Goal: Task Accomplishment & Management: Manage account settings

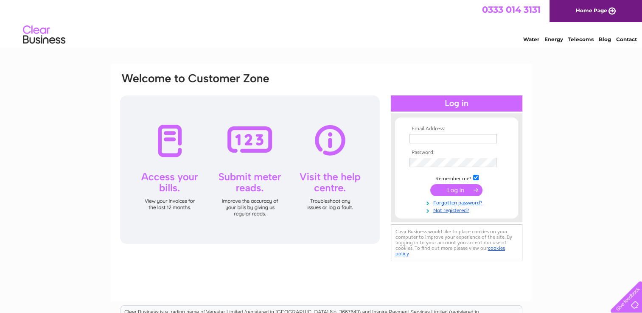
click at [439, 138] on input "text" at bounding box center [452, 138] width 87 height 9
type input "accounts@rfsupport.com"
click at [451, 190] on input "submit" at bounding box center [456, 190] width 52 height 12
click at [451, 194] on input "submit" at bounding box center [456, 190] width 52 height 12
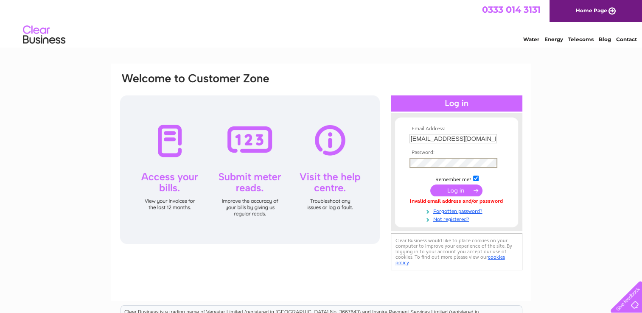
click at [445, 192] on input "submit" at bounding box center [456, 191] width 52 height 12
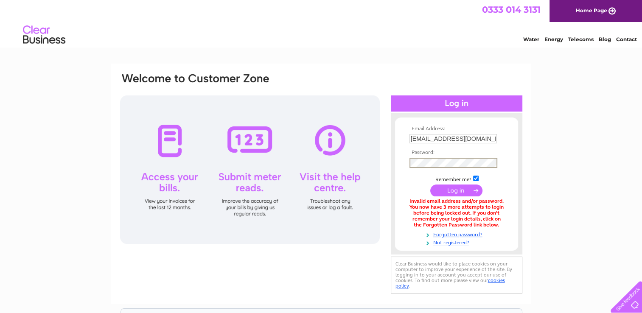
click at [456, 194] on input "submit" at bounding box center [456, 191] width 52 height 12
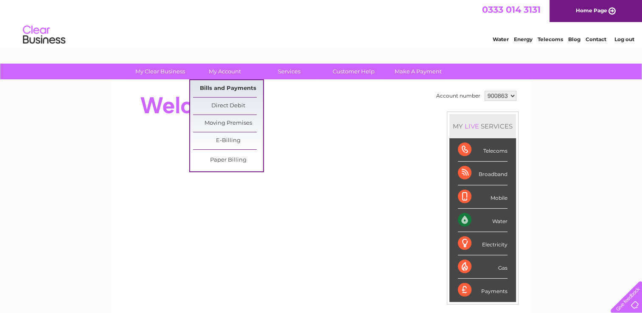
click at [236, 88] on link "Bills and Payments" at bounding box center [228, 88] width 70 height 17
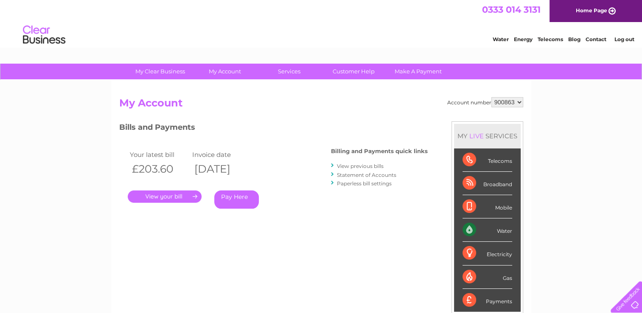
click at [189, 192] on link "." at bounding box center [165, 196] width 74 height 12
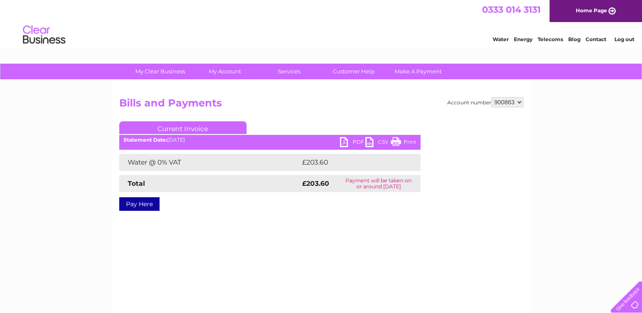
click at [342, 140] on link "PDF" at bounding box center [352, 143] width 25 height 12
